Goal: Task Accomplishment & Management: Use online tool/utility

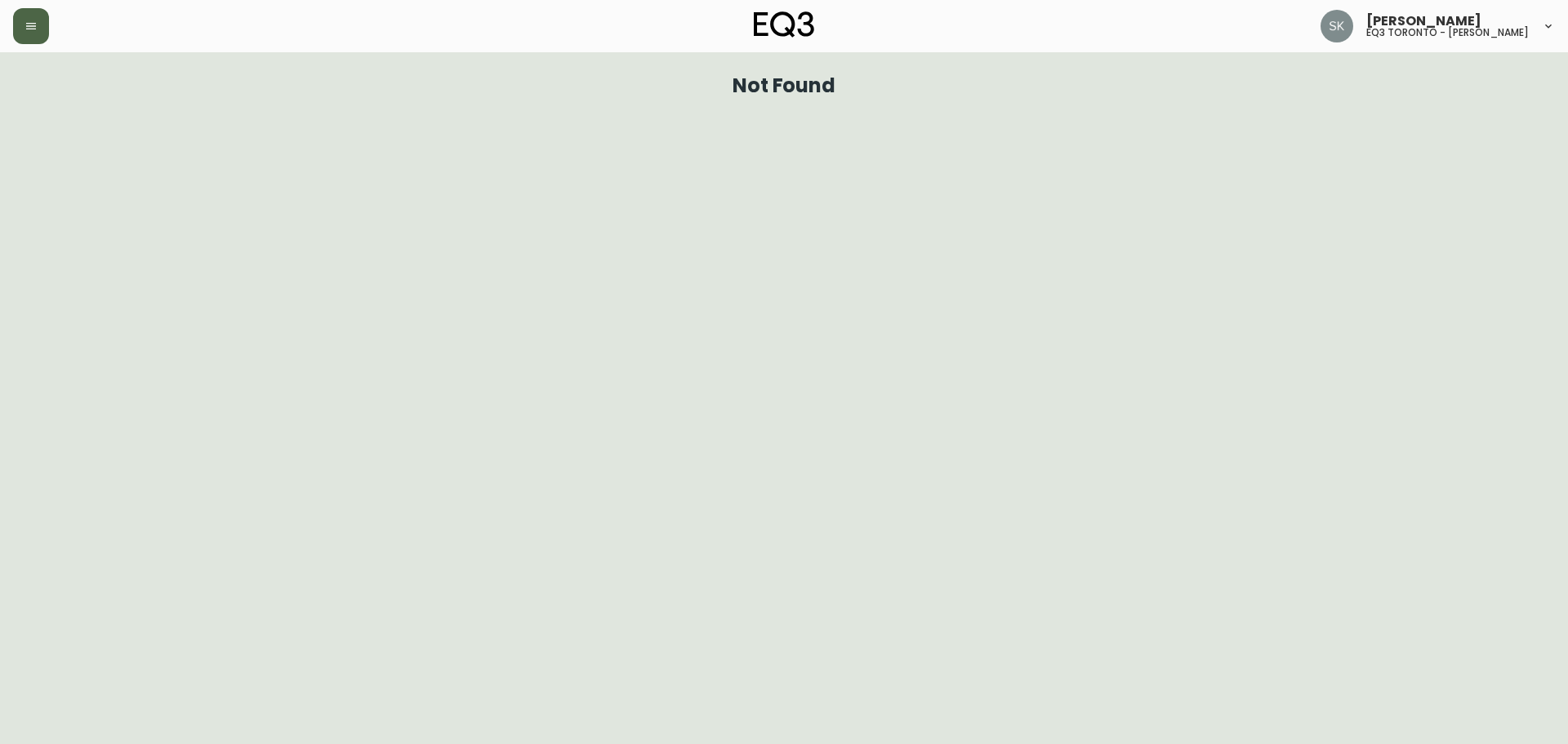
click at [28, 15] on button "button" at bounding box center [31, 26] width 36 height 36
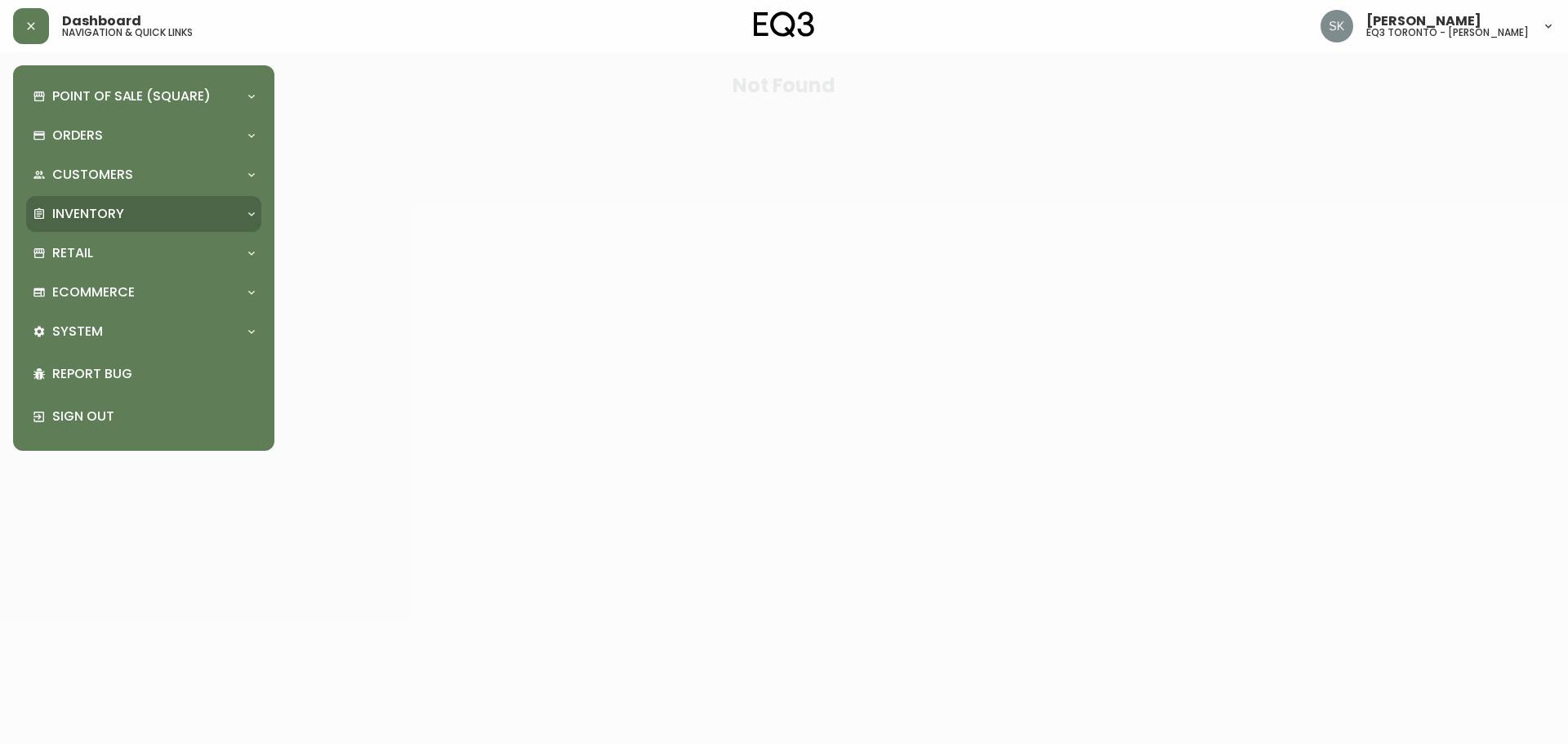
click at [112, 205] on p "Inventory" at bounding box center [88, 214] width 72 height 18
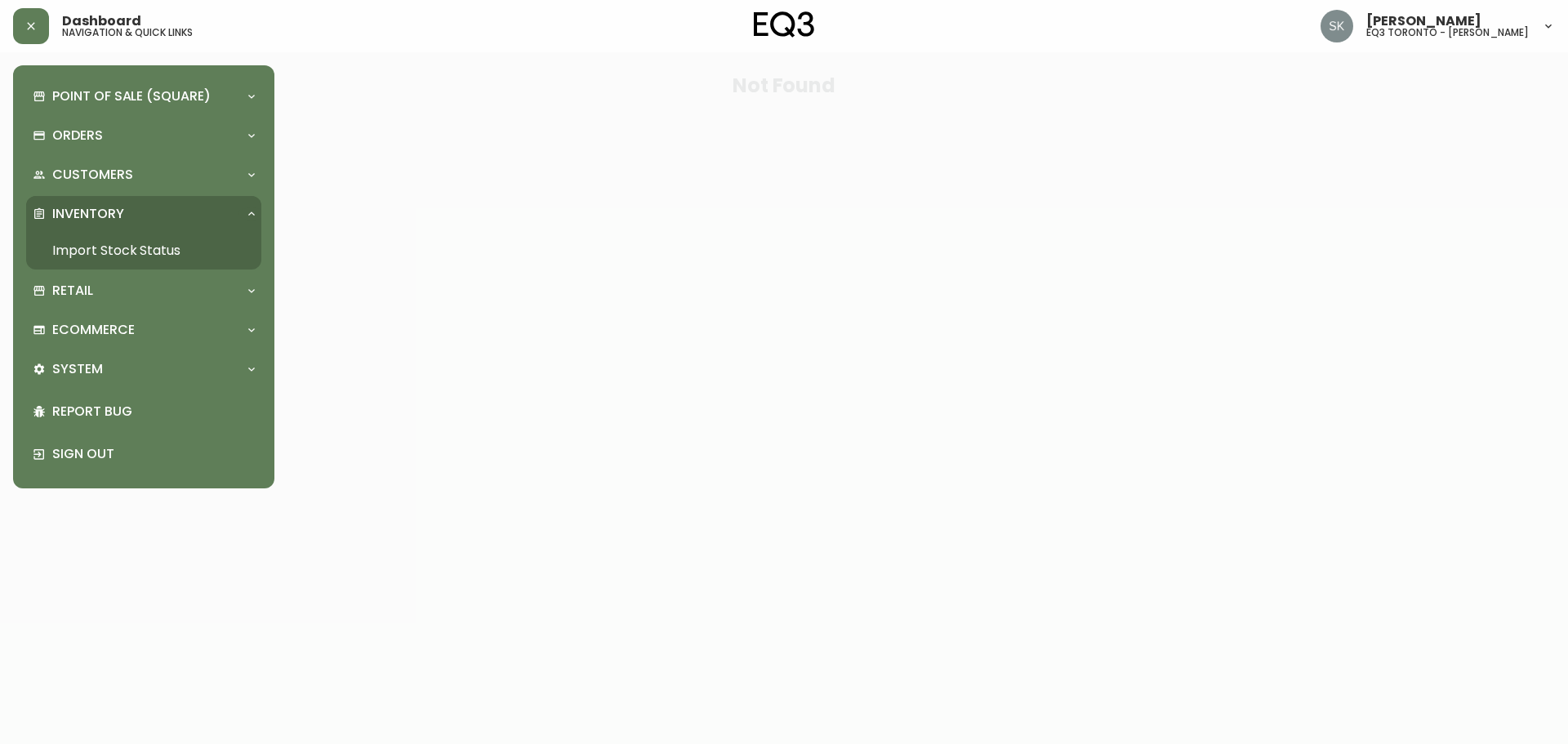
click at [130, 257] on link "Import Stock Status" at bounding box center [143, 251] width 235 height 38
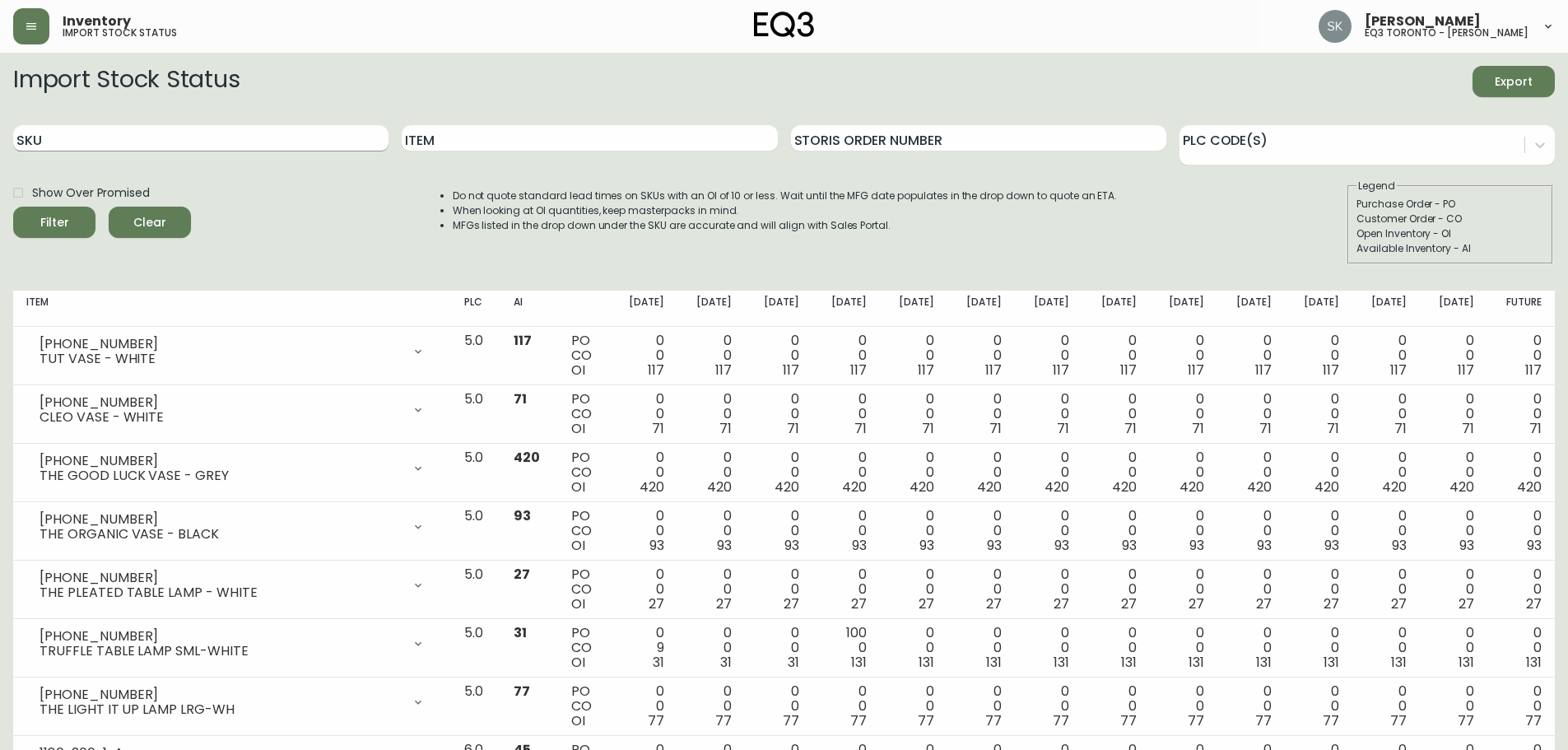
click at [181, 135] on input "SKU" at bounding box center [201, 138] width 375 height 26
paste input "[PHONE_NUMBER]"
click at [207, 150] on input "[PHONE_NUMBER]" at bounding box center [201, 138] width 375 height 26
click at [13, 207] on button "Filter" at bounding box center [54, 222] width 83 height 31
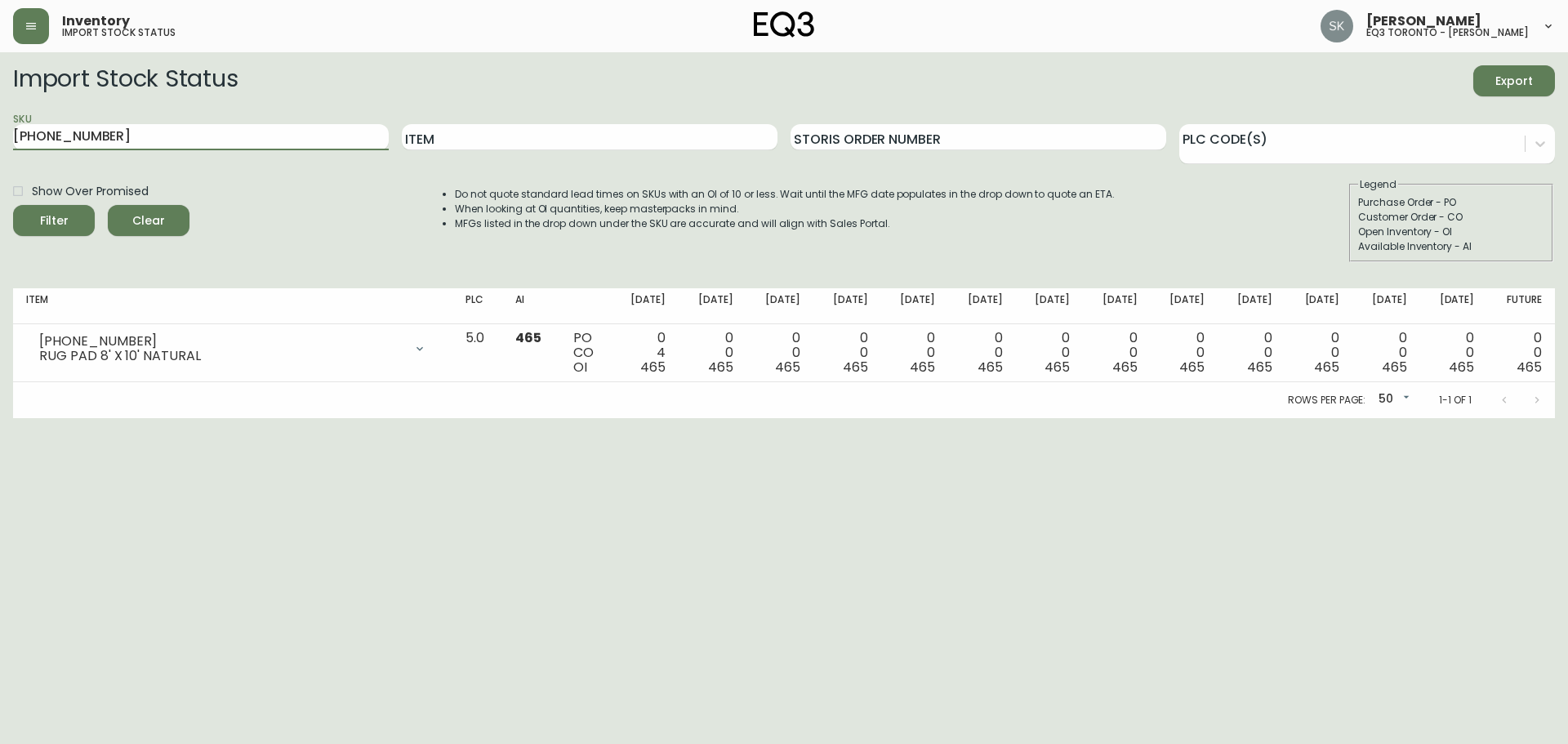
drag, startPoint x: 91, startPoint y: 144, endPoint x: 0, endPoint y: 144, distance: 91.0
click at [0, 138] on main "Import Stock Status Export SKU [PHONE_NUMBER] Item Storis Order Number PLC Code…" at bounding box center [784, 235] width 1568 height 366
paste input "167"
type input "[PHONE_NUMBER]"
click at [13, 205] on button "Filter" at bounding box center [53, 221] width 82 height 31
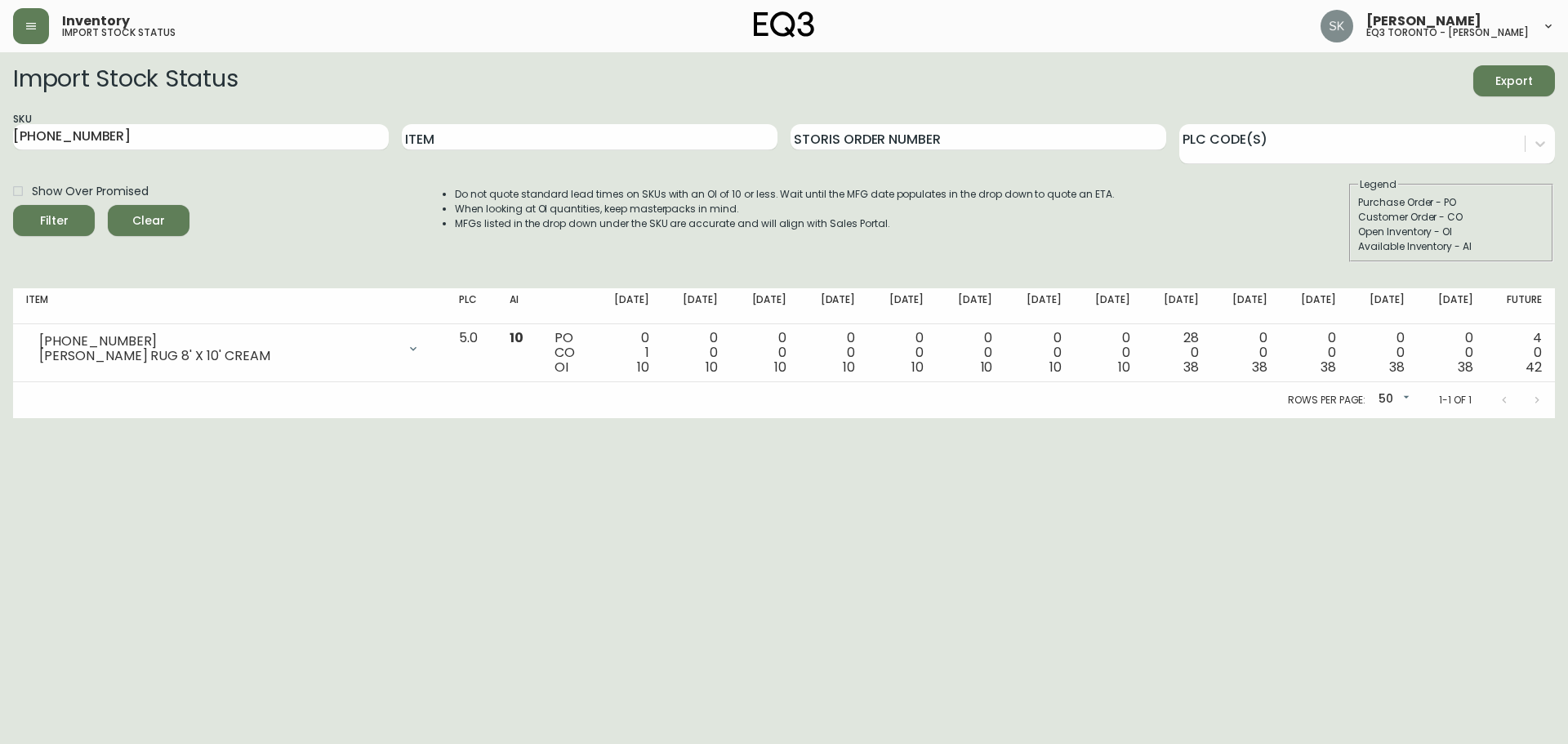
click at [1, 418] on html "Inventory import stock status [PERSON_NAME] eq3 toronto - [PERSON_NAME] Import …" at bounding box center [784, 209] width 1568 height 418
drag, startPoint x: 0, startPoint y: 457, endPoint x: 10, endPoint y: 437, distance: 22.4
click at [0, 418] on html "Inventory import stock status [PERSON_NAME] eq3 toronto - [PERSON_NAME] Import …" at bounding box center [784, 209] width 1568 height 418
